Goal: Browse casually

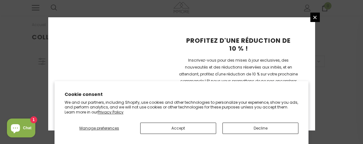
scroll to position [223, 0]
